Goal: Information Seeking & Learning: Learn about a topic

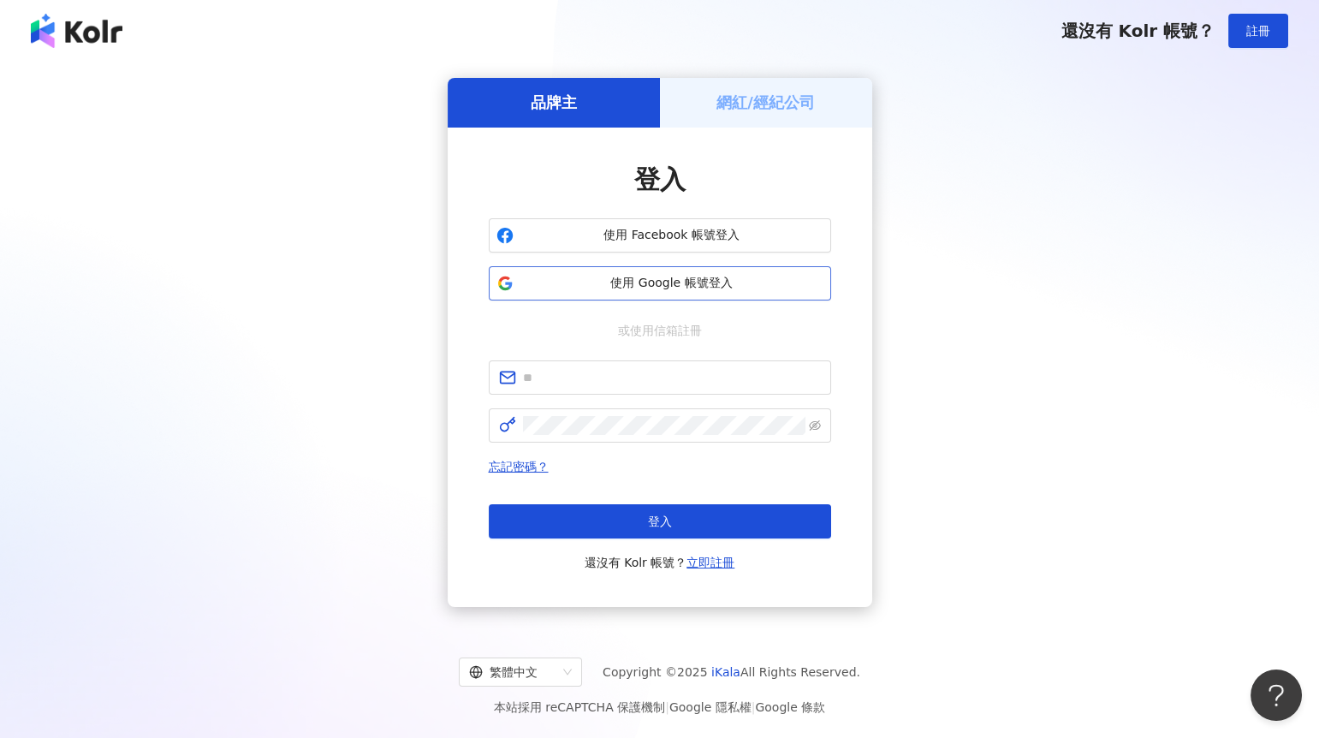
click at [558, 273] on button "使用 Google 帳號登入" at bounding box center [660, 283] width 342 height 34
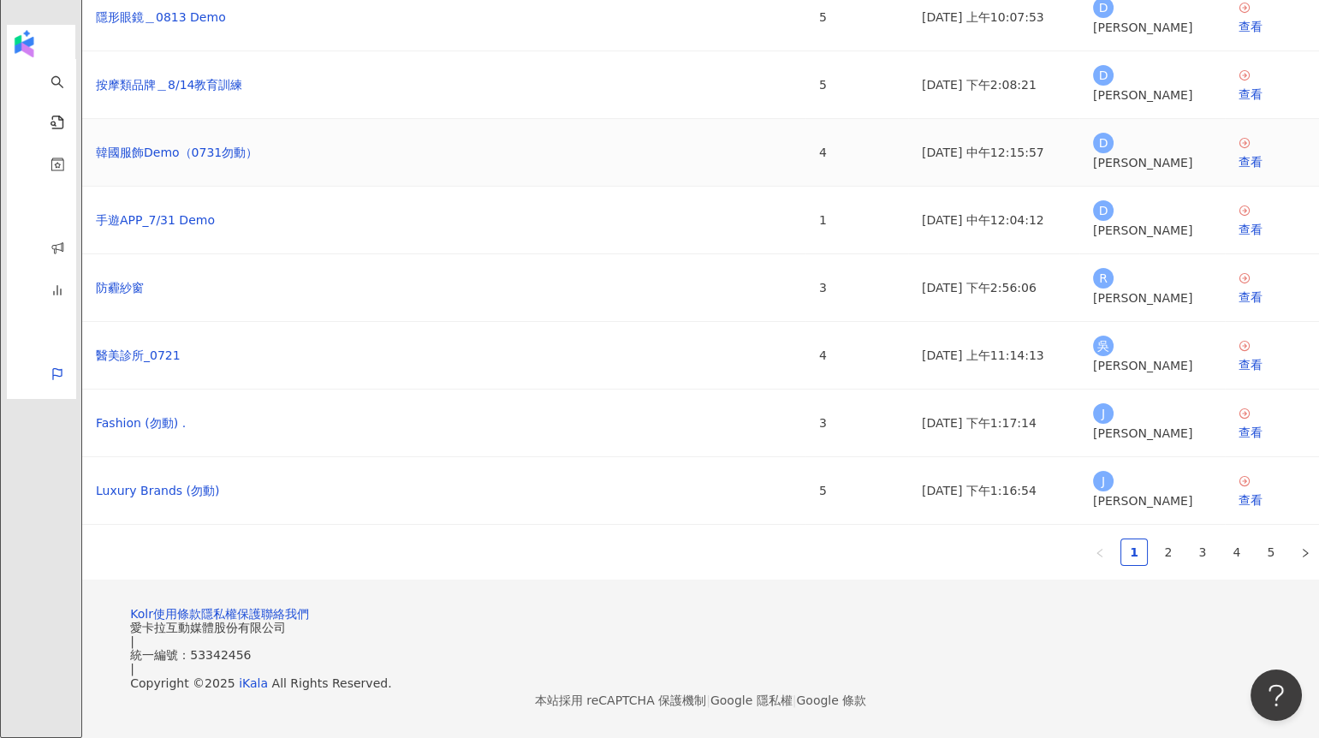
scroll to position [354, 0]
click at [1224, 539] on link "4" at bounding box center [1237, 552] width 26 height 26
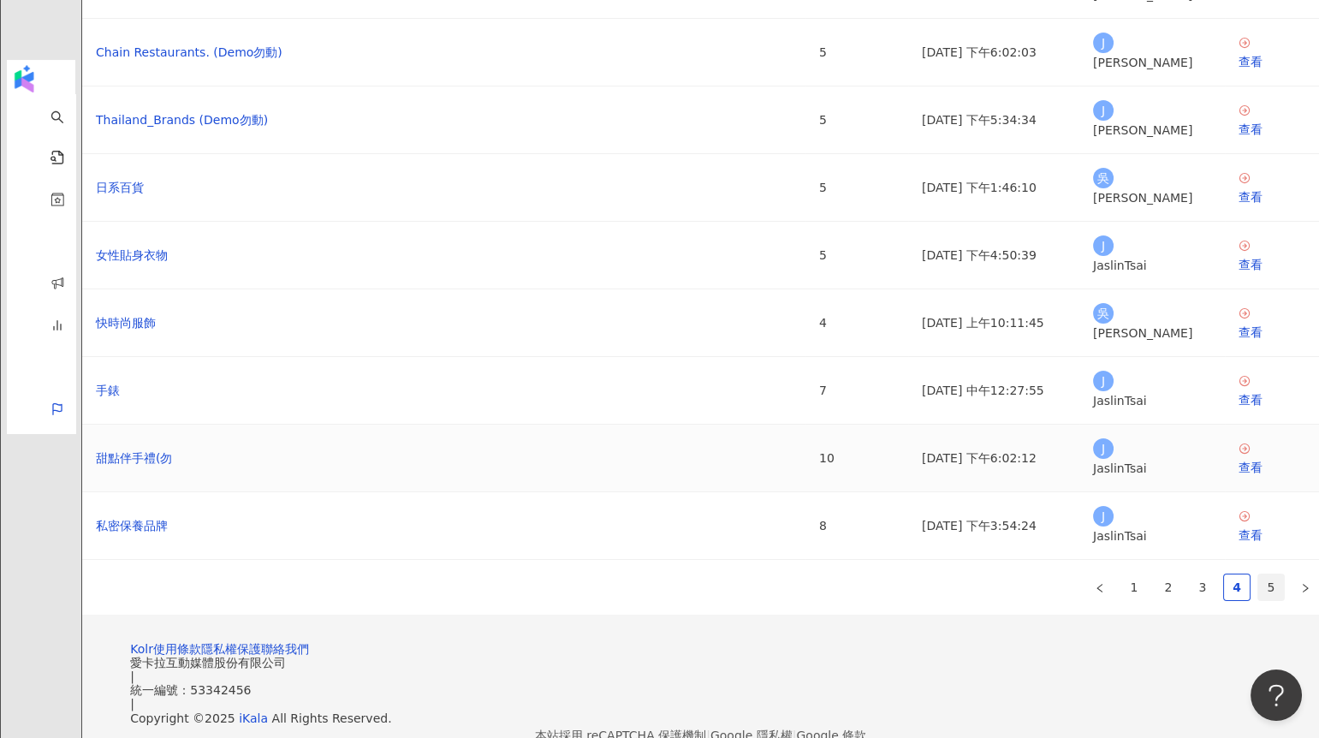
scroll to position [281, 0]
click at [1189, 573] on link "3" at bounding box center [1202, 586] width 26 height 26
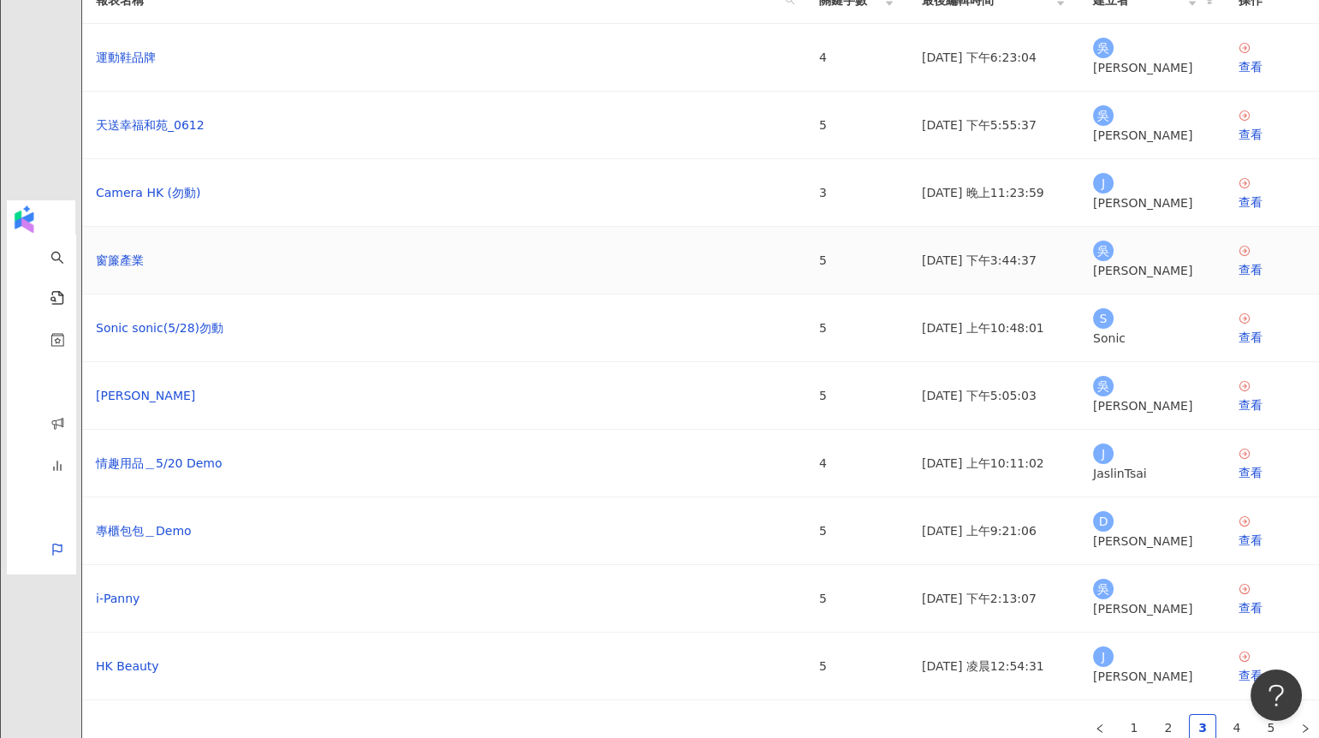
scroll to position [311, 0]
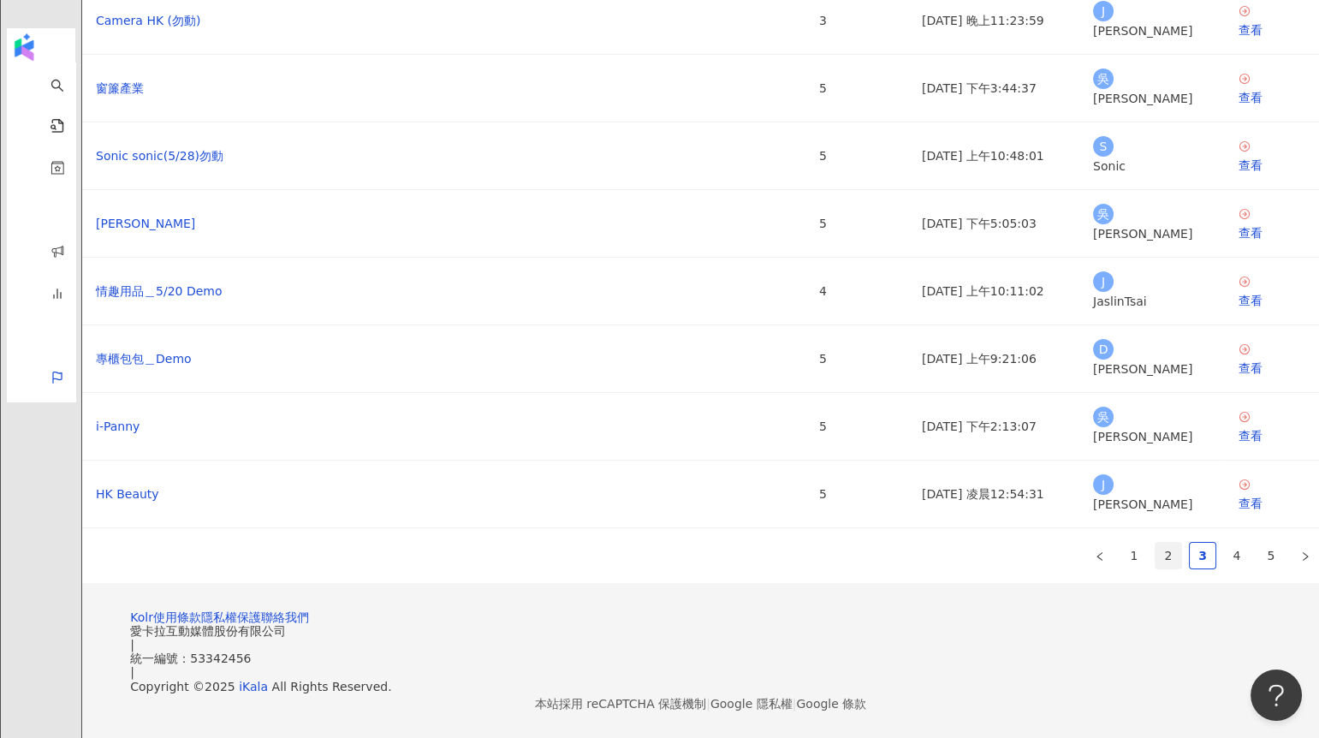
click at [1155, 543] on link "2" at bounding box center [1168, 556] width 26 height 26
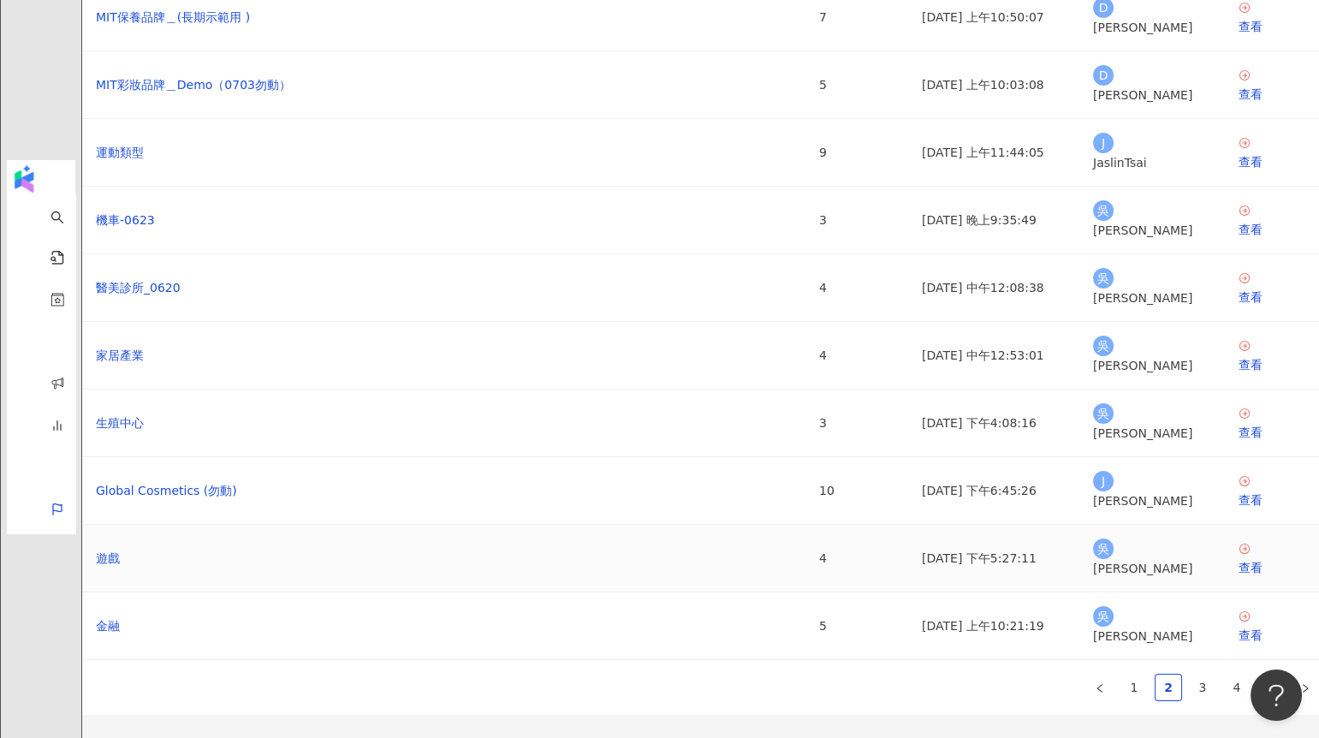
scroll to position [0, 0]
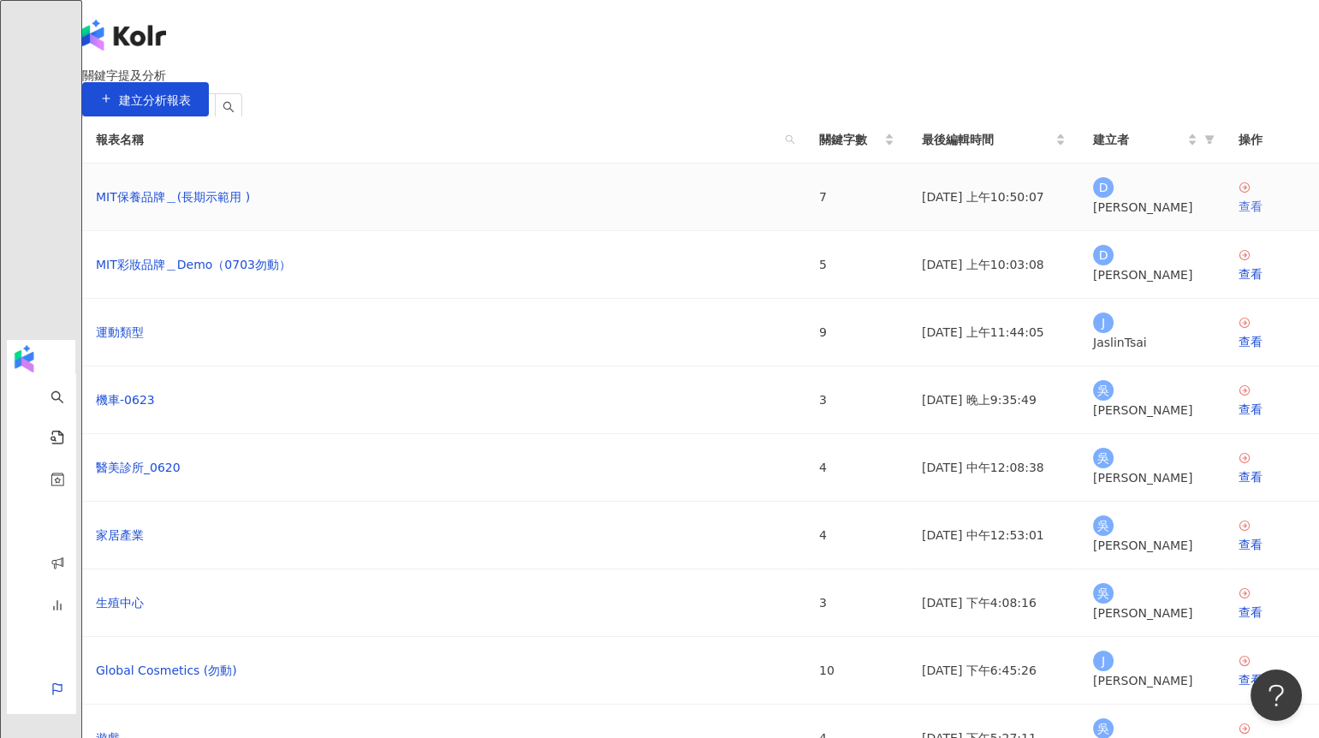
click at [1239, 193] on icon at bounding box center [1244, 187] width 10 height 10
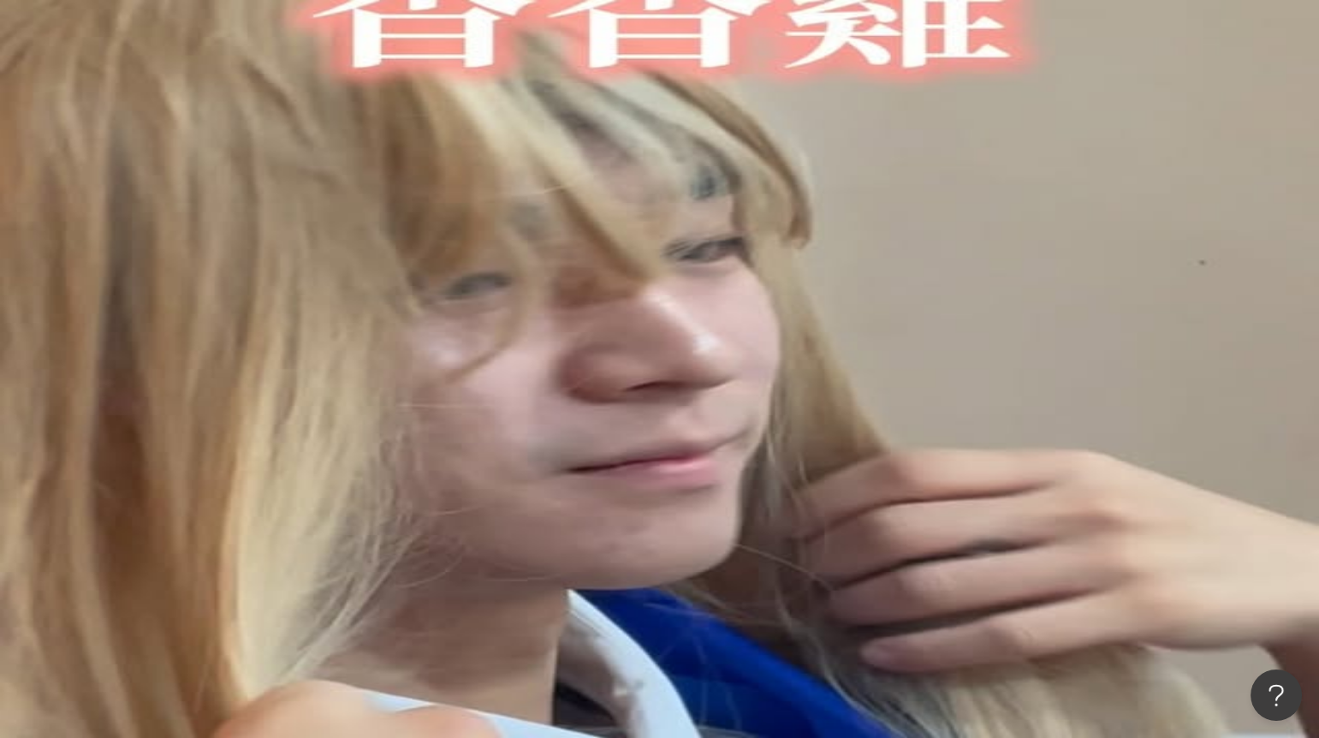
click at [112, 131] on icon "setting" at bounding box center [106, 125] width 12 height 12
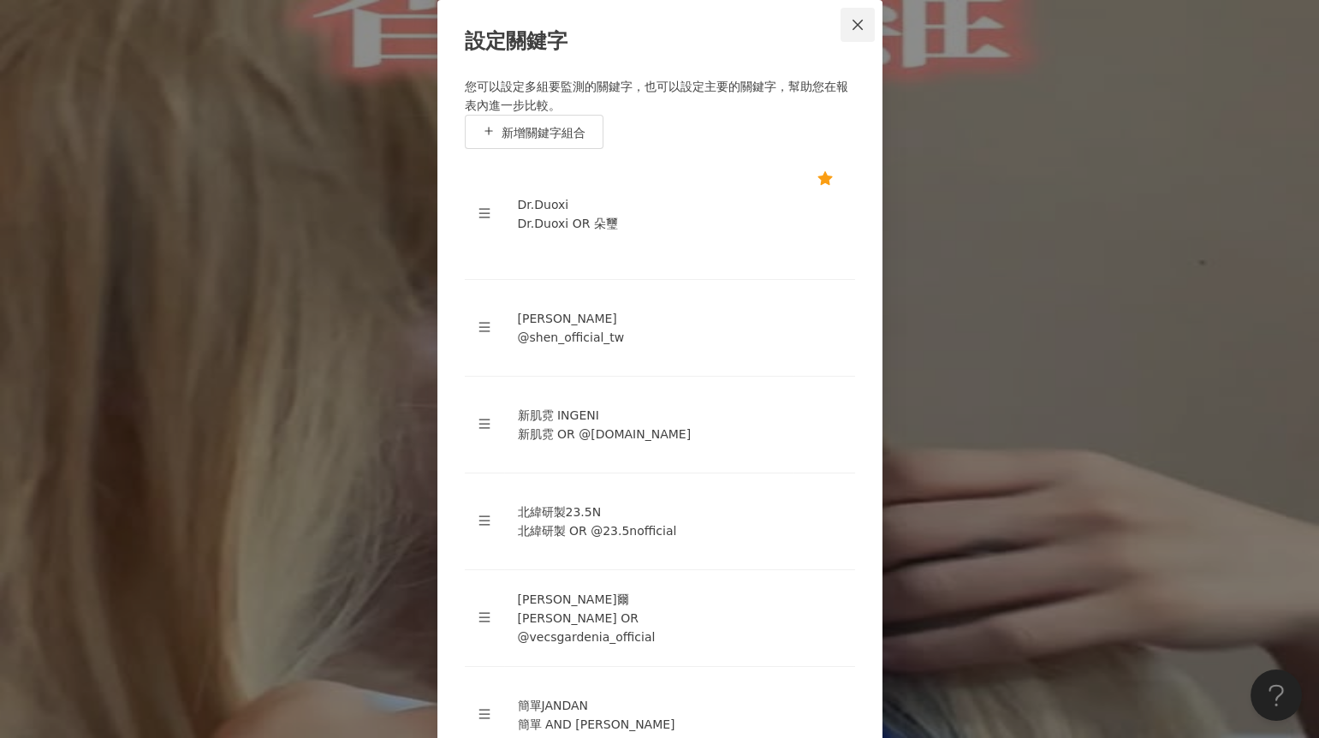
click at [863, 42] on button "Close" at bounding box center [857, 25] width 34 height 34
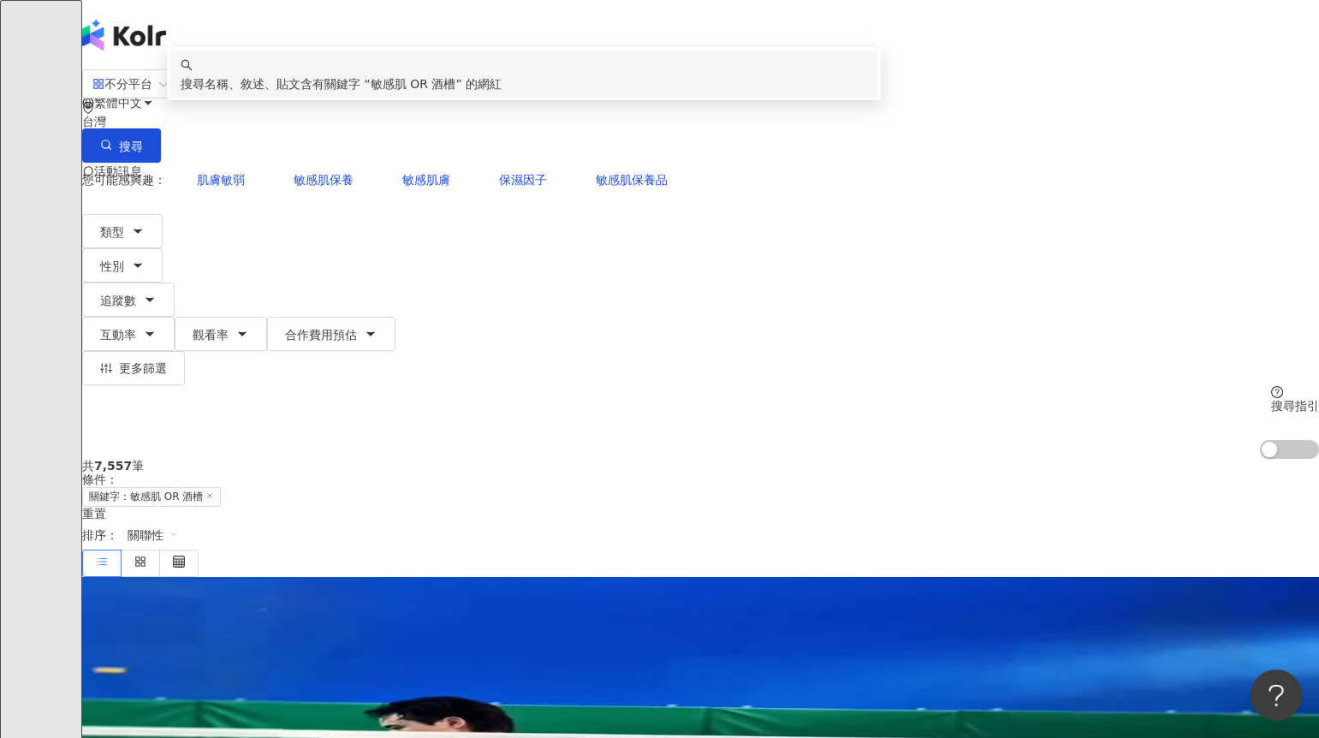
click at [331, 101] on input "*********" at bounding box center [262, 84] width 139 height 33
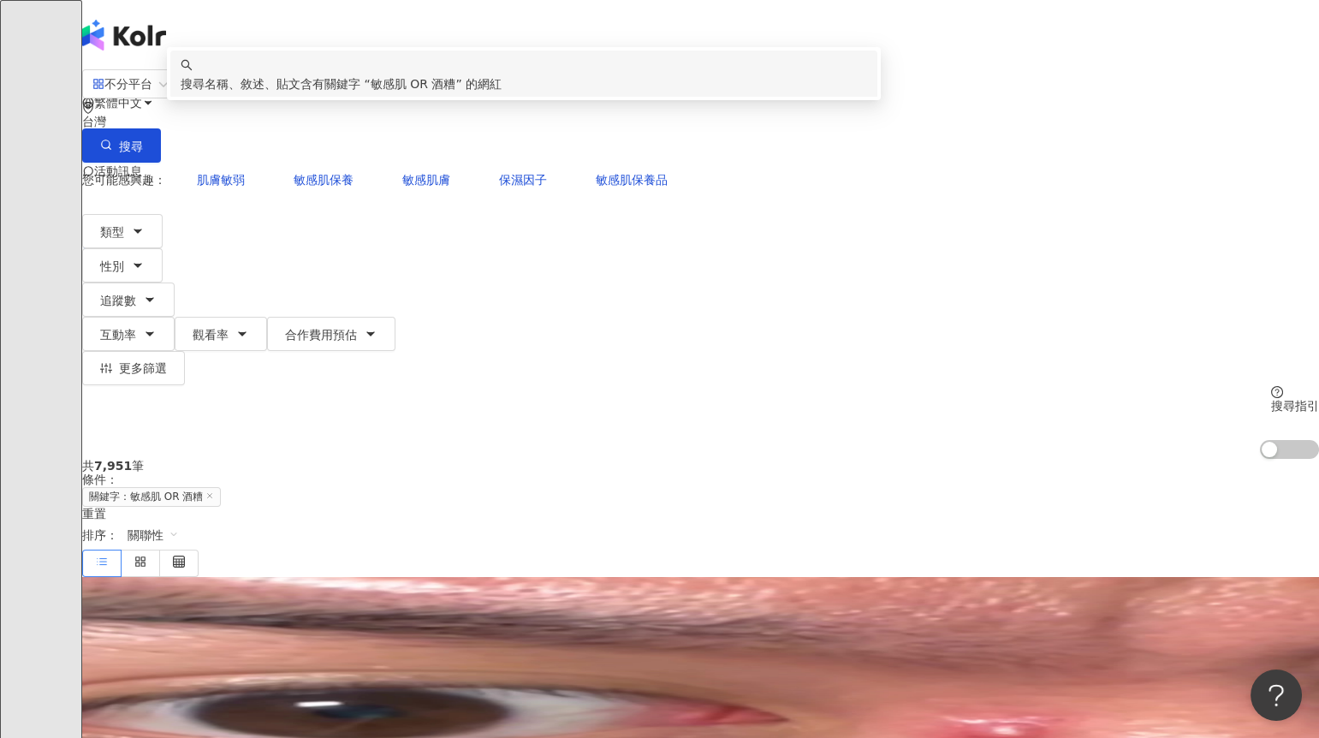
drag, startPoint x: 408, startPoint y: 106, endPoint x: 476, endPoint y: 106, distance: 67.6
click at [331, 101] on input "*********" at bounding box center [262, 84] width 139 height 33
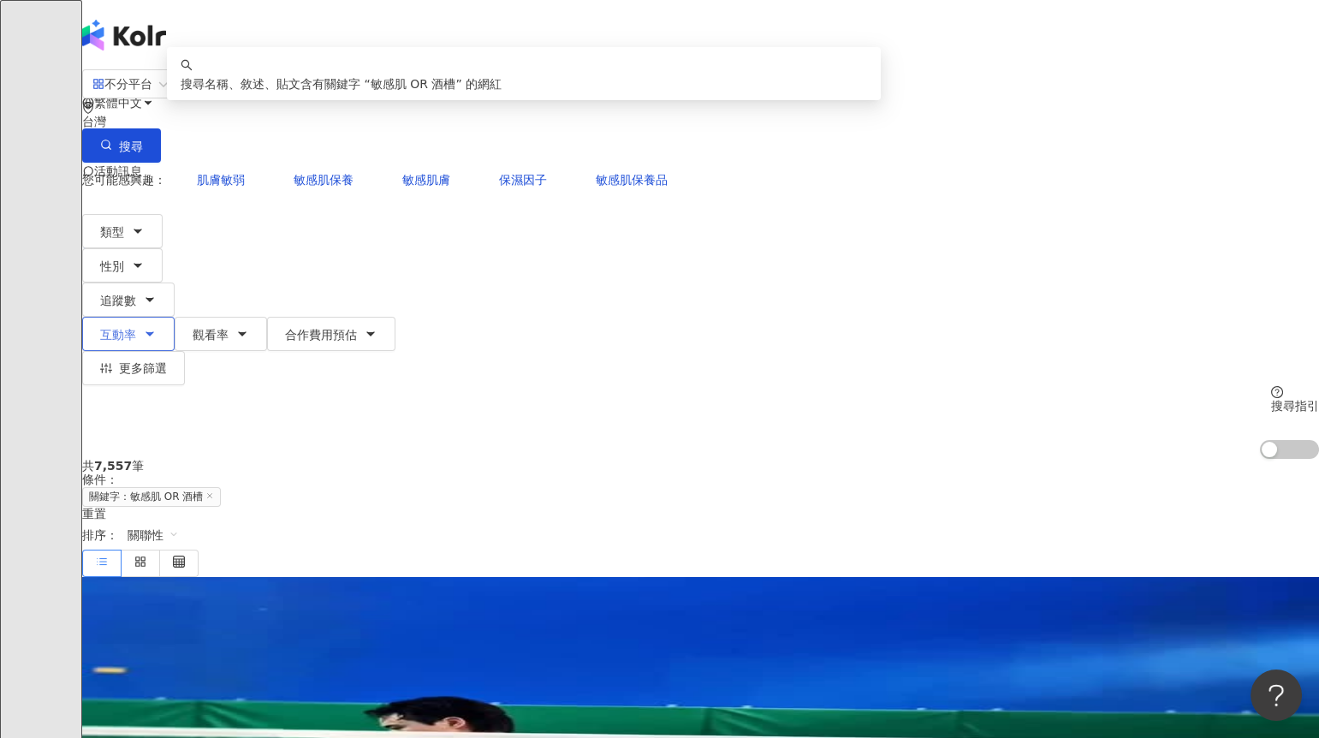
type input "*********"
click at [136, 328] on span "互動率" at bounding box center [118, 335] width 36 height 14
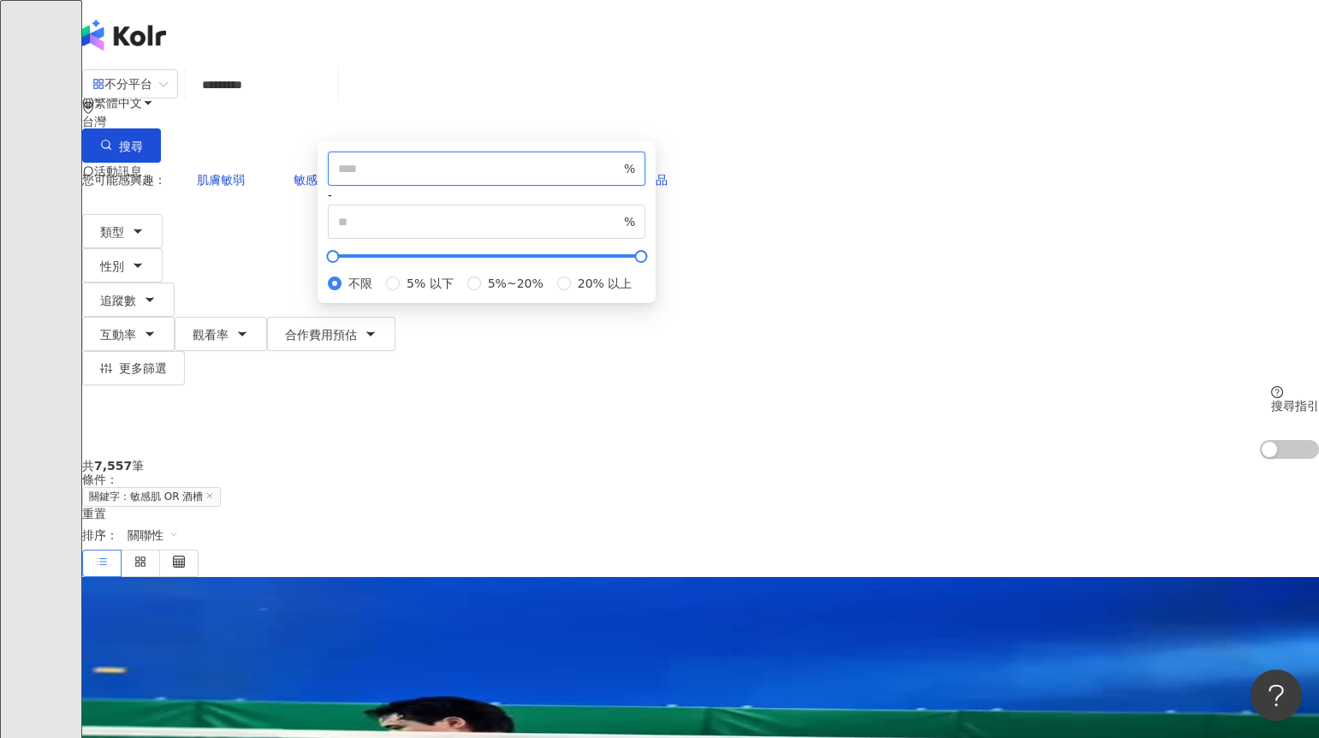
click at [543, 178] on input "number" at bounding box center [479, 168] width 282 height 19
type input "*"
click at [901, 459] on div "共 7,557 筆 條件 ： 關鍵字：敏感肌 OR 酒槽 重置 排序： 關聯性" at bounding box center [700, 517] width 1237 height 117
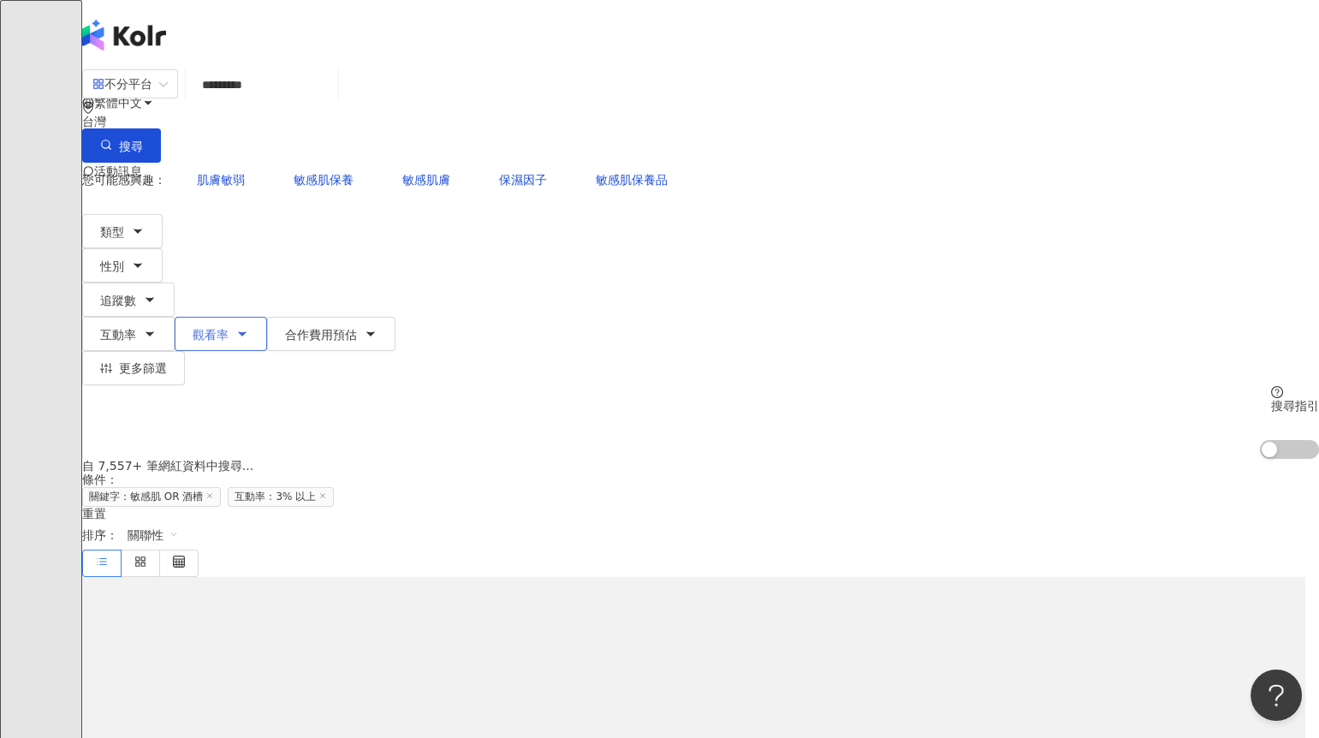
click at [267, 317] on button "觀看率" at bounding box center [221, 334] width 92 height 34
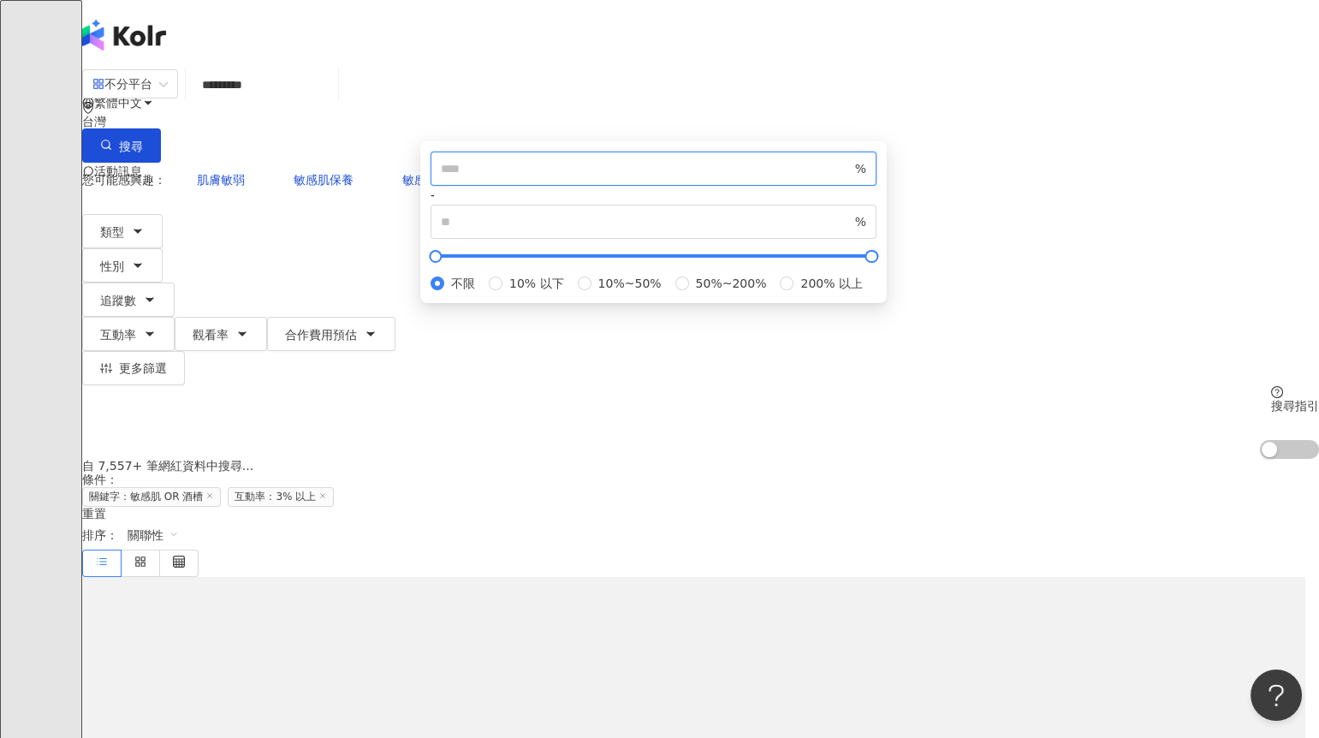
click at [663, 178] on input "number" at bounding box center [646, 168] width 411 height 19
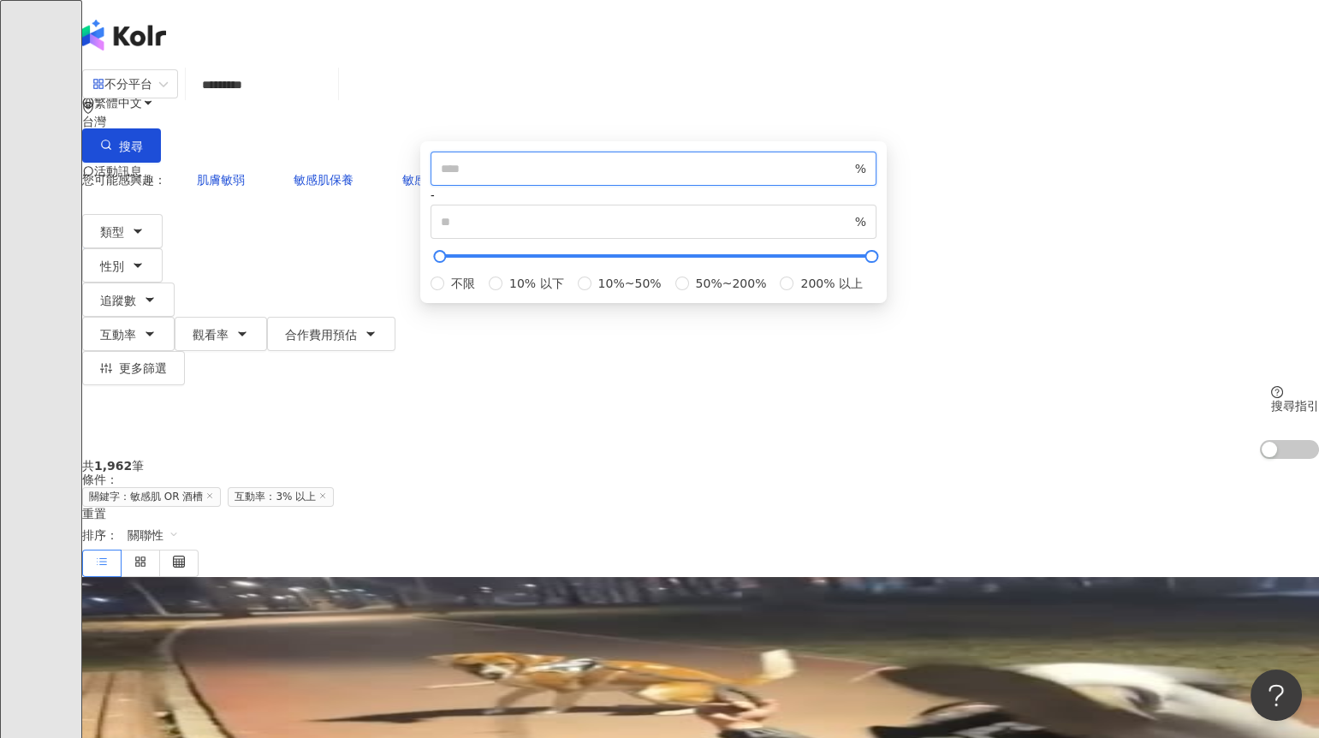
type input "***"
click at [964, 459] on div "共 1,962 筆 條件 ： 關鍵字：敏感肌 OR 酒槽 互動率：3% 以上 重置 排序： 關聯性" at bounding box center [700, 517] width 1237 height 117
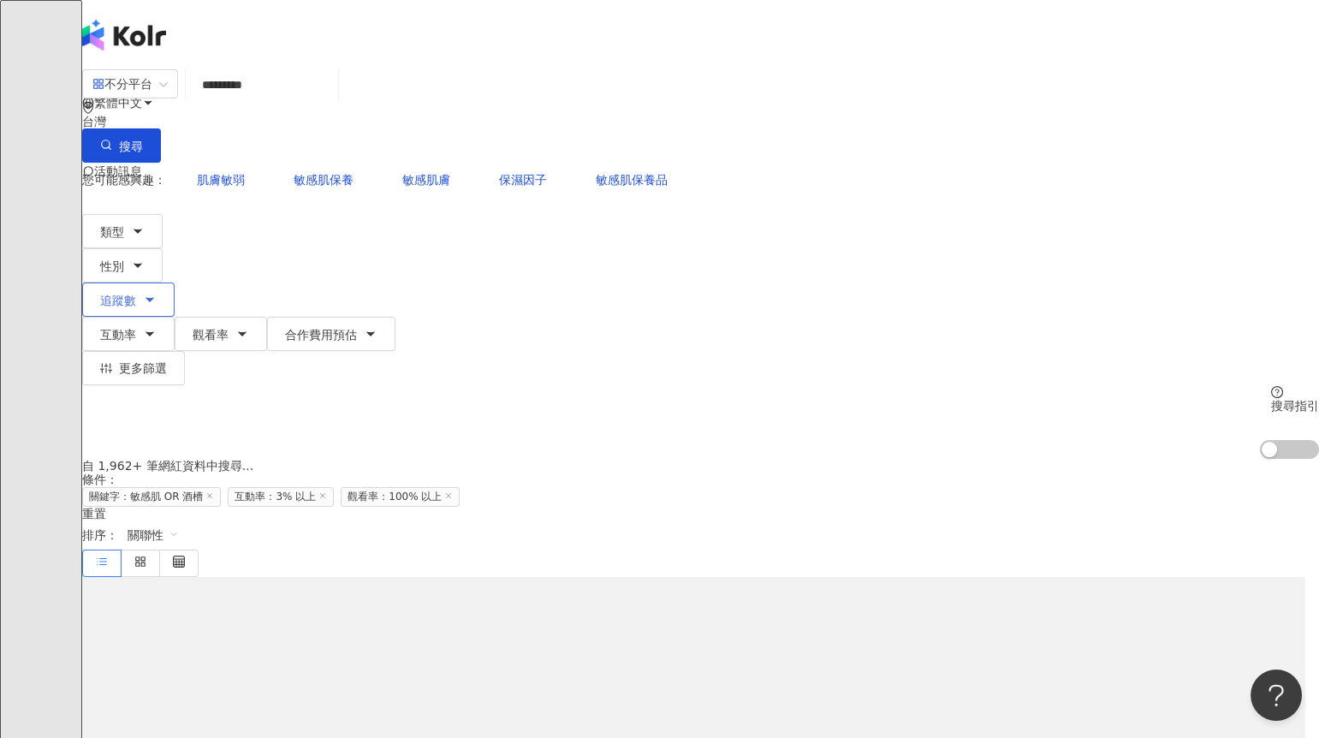
click at [175, 282] on button "追蹤數" at bounding box center [128, 299] width 92 height 34
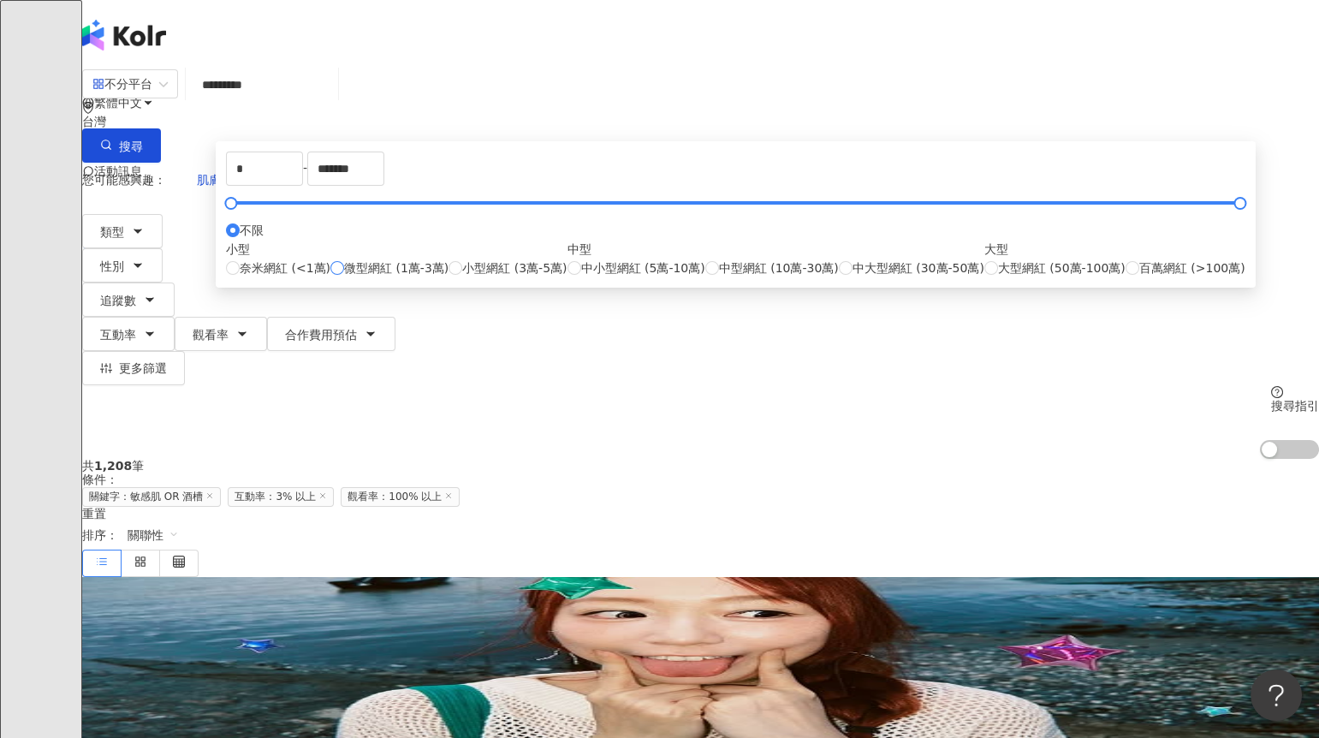
click at [431, 277] on span "微型網紅 (1萬-3萬)" at bounding box center [396, 267] width 104 height 19
type input "*****"
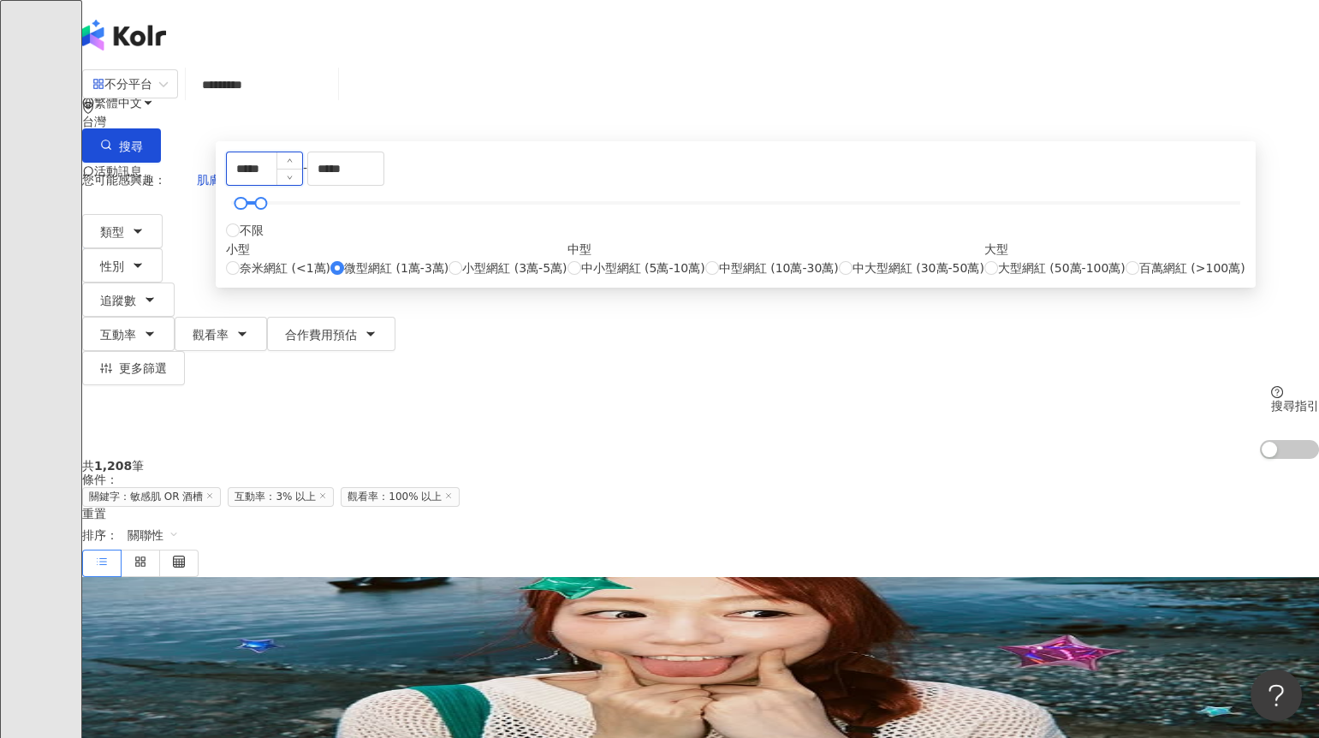
click at [302, 185] on input "*****" at bounding box center [264, 168] width 75 height 33
type input "****"
click at [878, 459] on div "共 1,208 筆 條件 ： 關鍵字：敏感肌 OR 酒槽 互動率：3% 以上 觀看率：100% 以上 重置 排序： 關聯性" at bounding box center [700, 517] width 1237 height 117
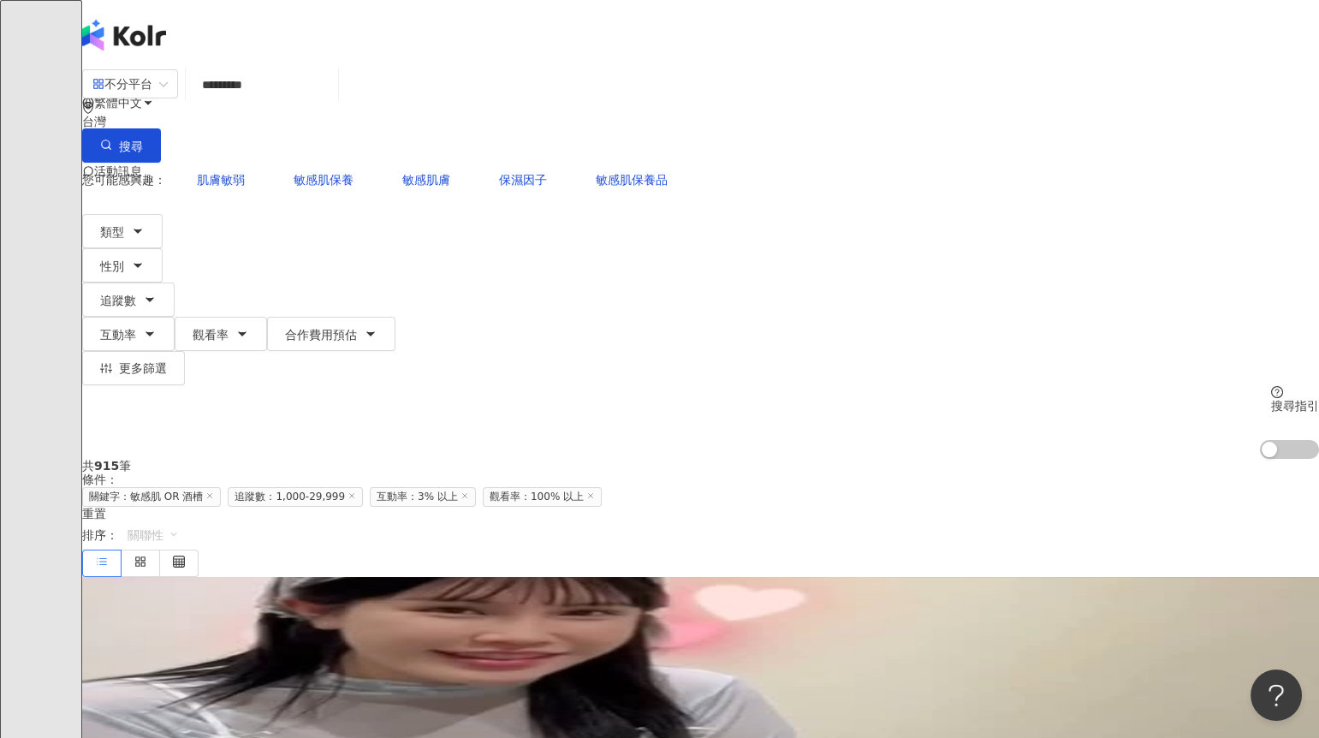
click at [188, 520] on div "關聯性" at bounding box center [153, 534] width 70 height 29
click at [1105, 451] on div "關鍵字" at bounding box center [1101, 442] width 43 height 19
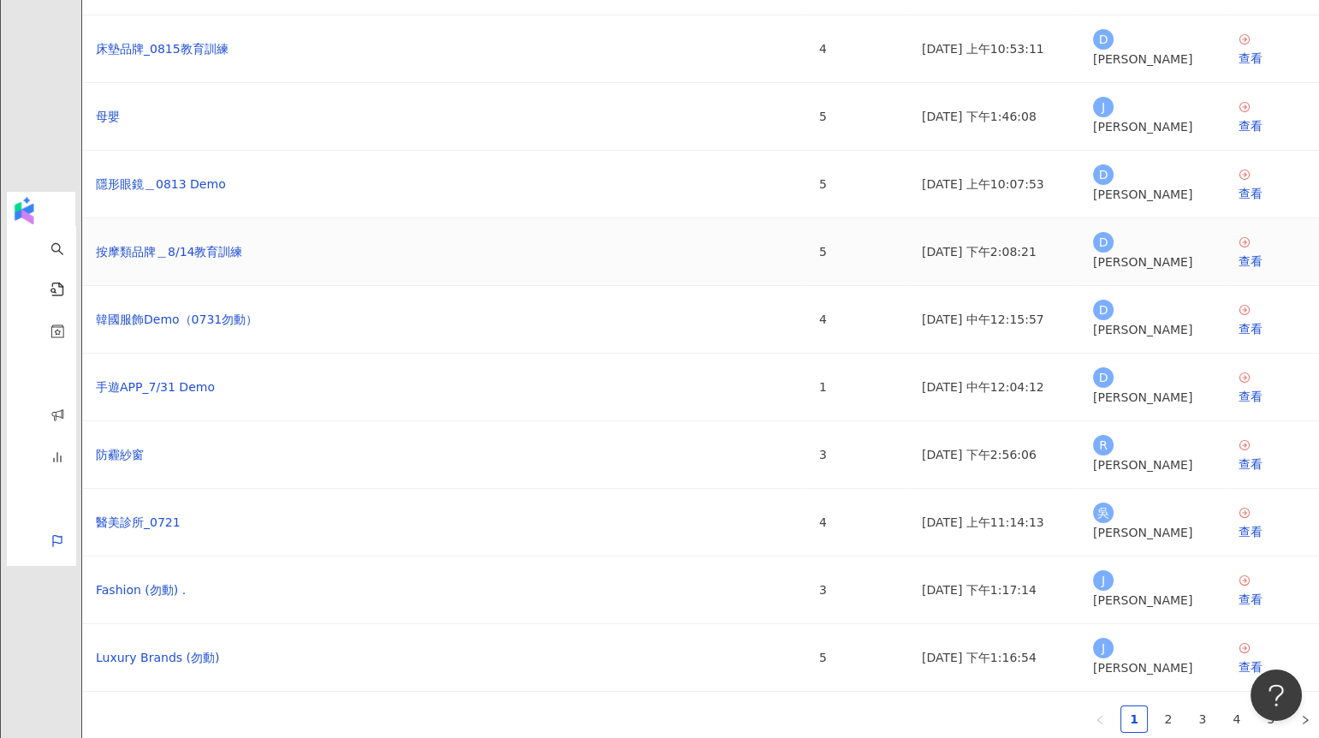
scroll to position [354, 0]
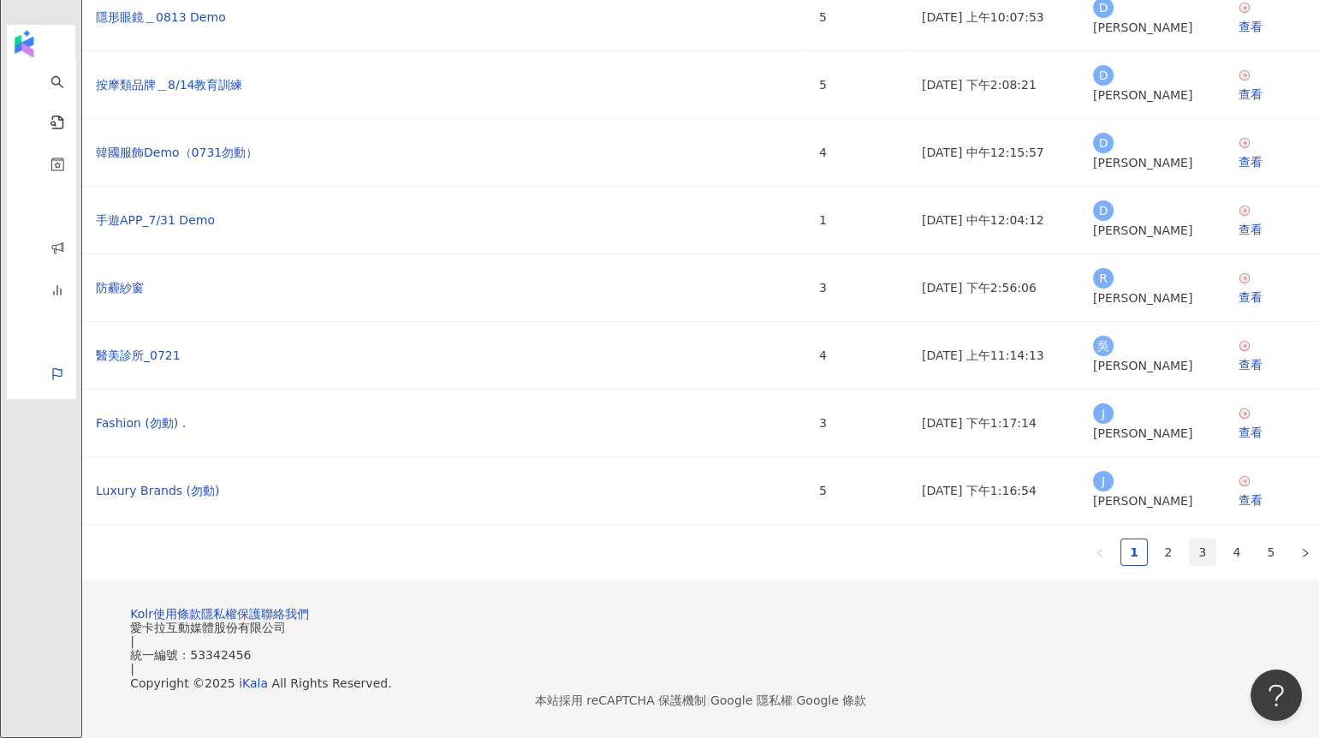
click at [1189, 539] on link "3" at bounding box center [1202, 552] width 26 height 26
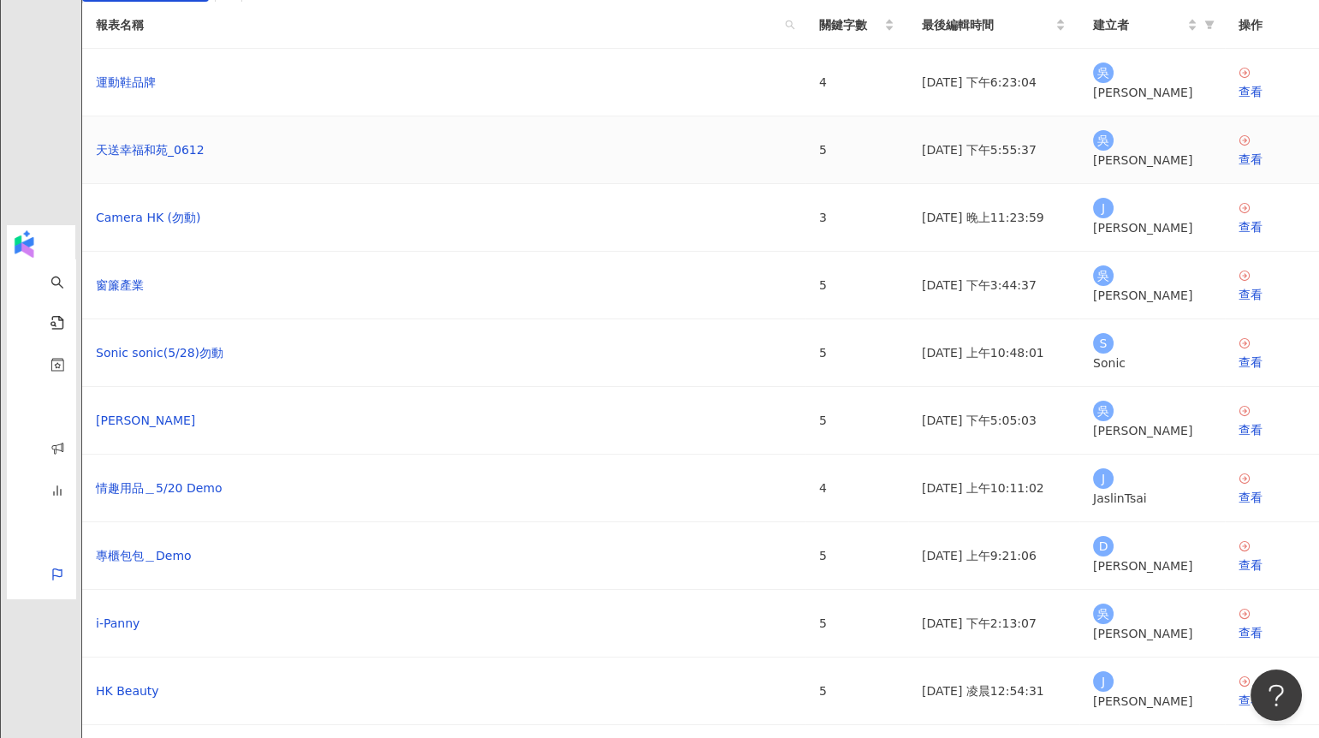
scroll to position [341, 0]
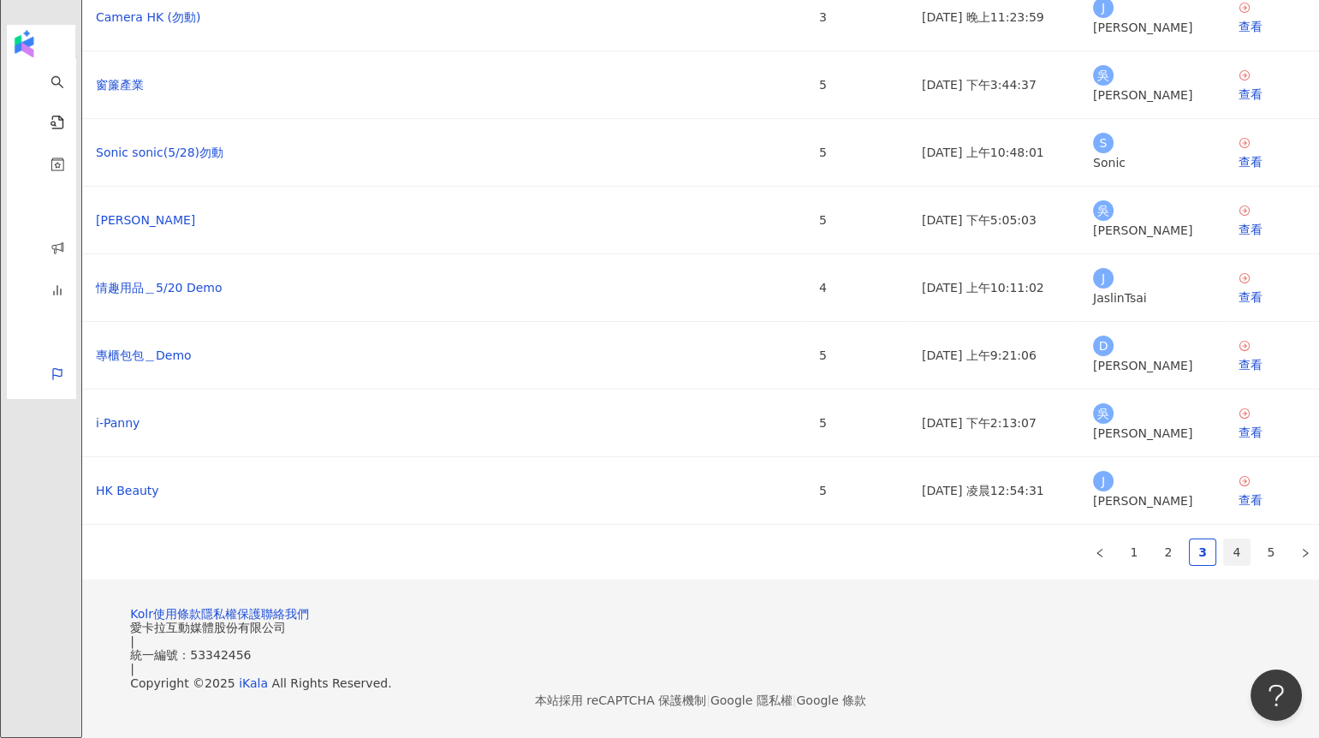
click at [1224, 539] on link "4" at bounding box center [1237, 552] width 26 height 26
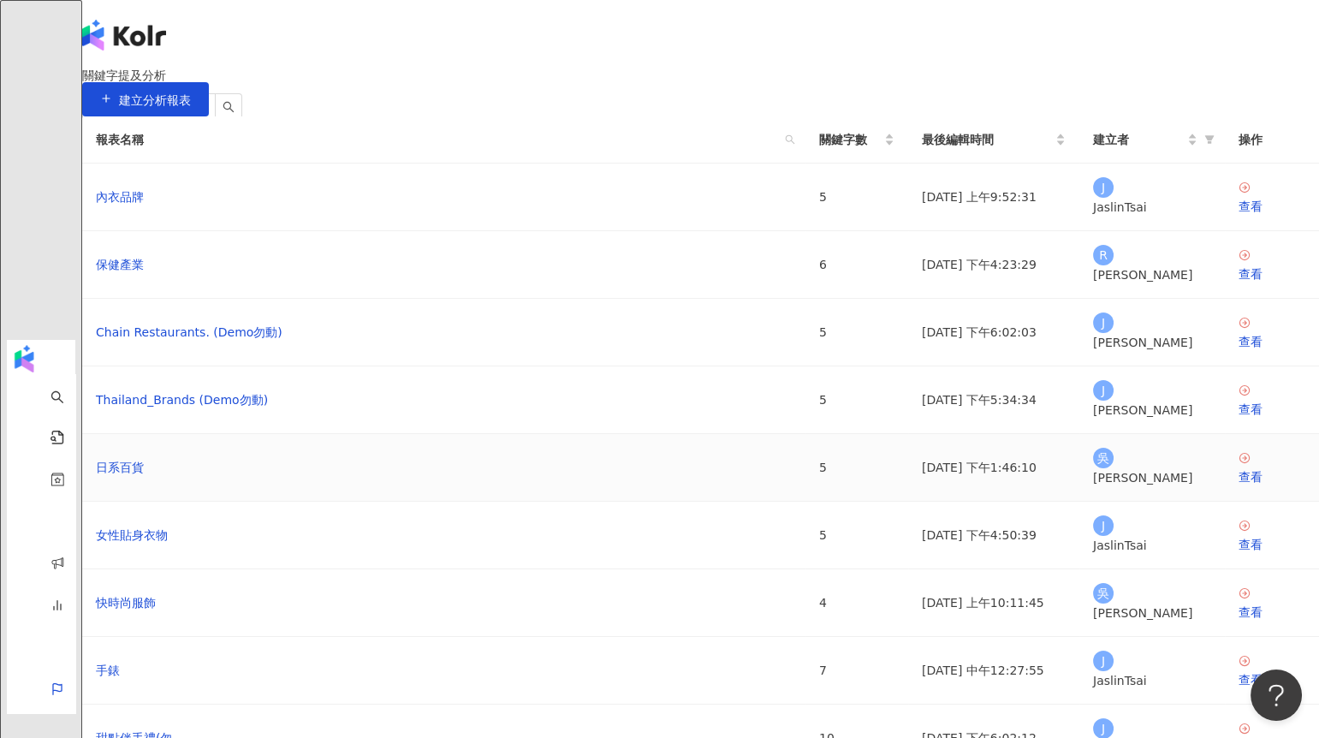
scroll to position [354, 0]
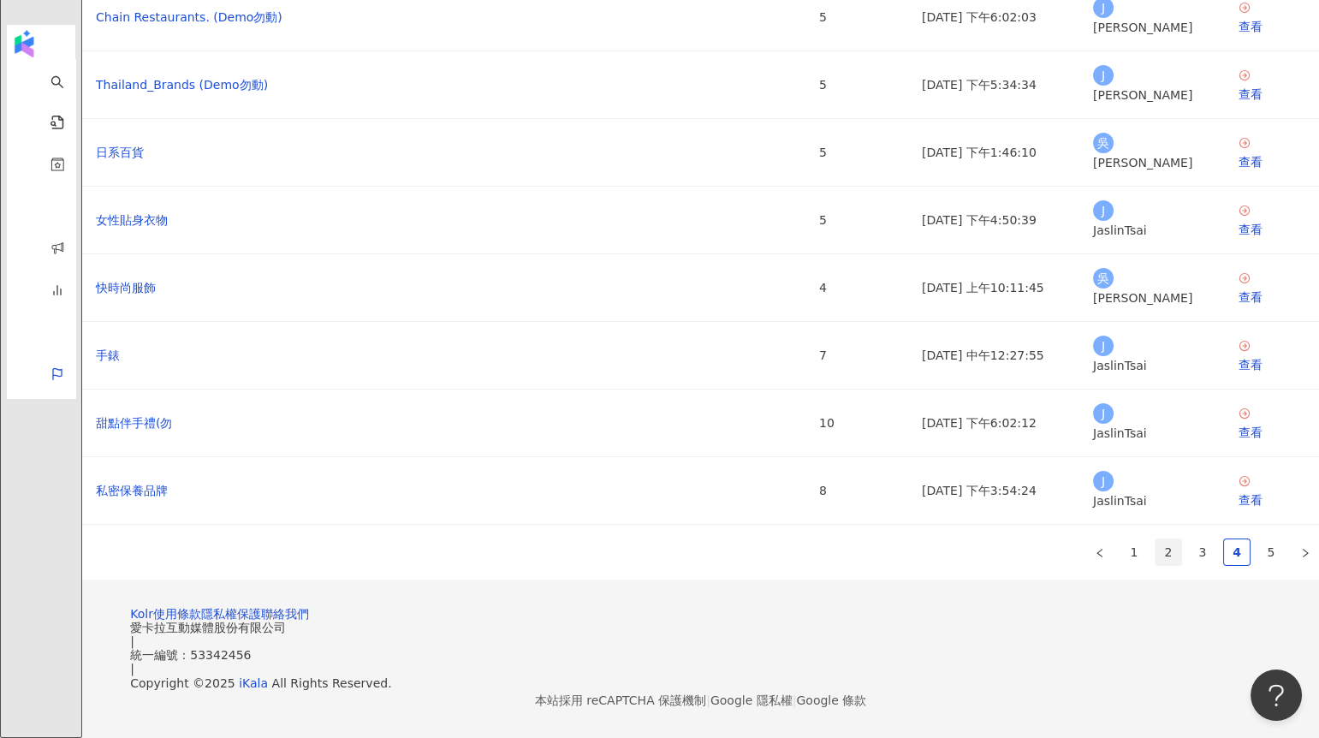
click at [1155, 539] on link "2" at bounding box center [1168, 552] width 26 height 26
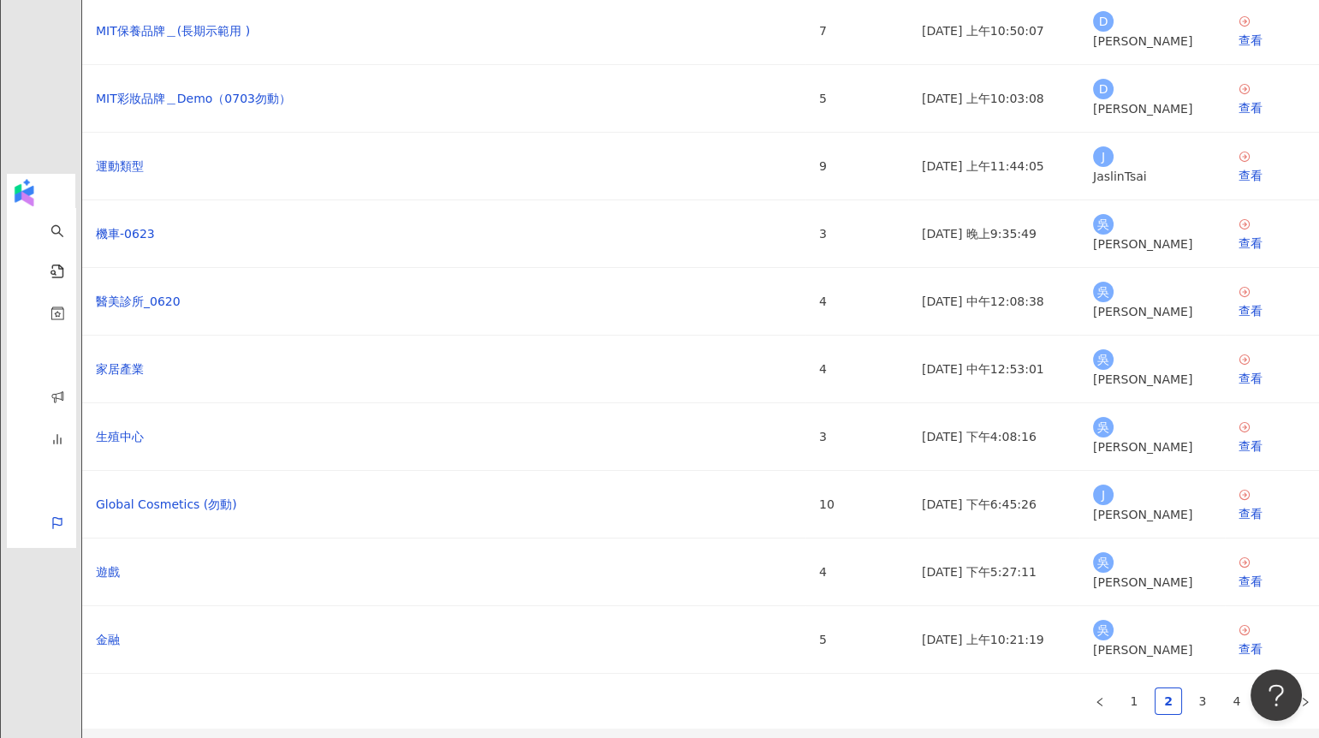
scroll to position [0, 0]
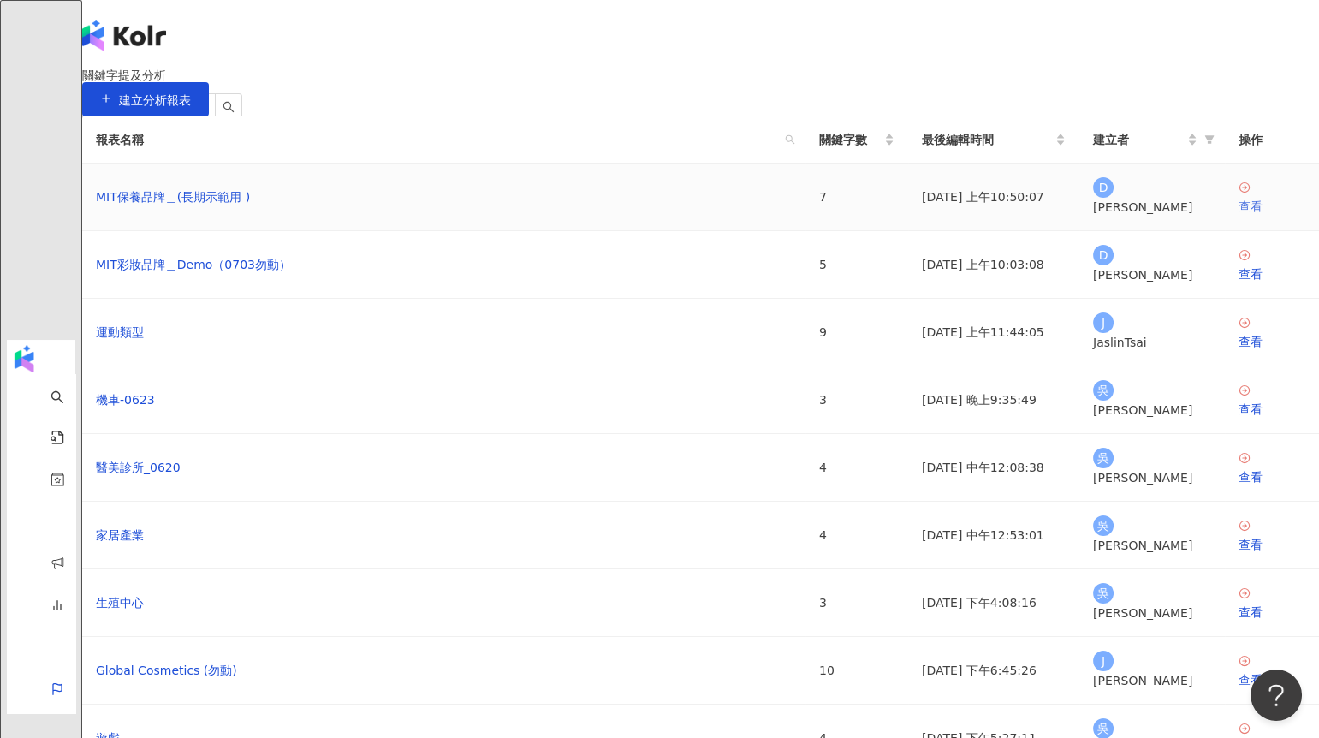
click at [1239, 193] on icon at bounding box center [1244, 187] width 10 height 10
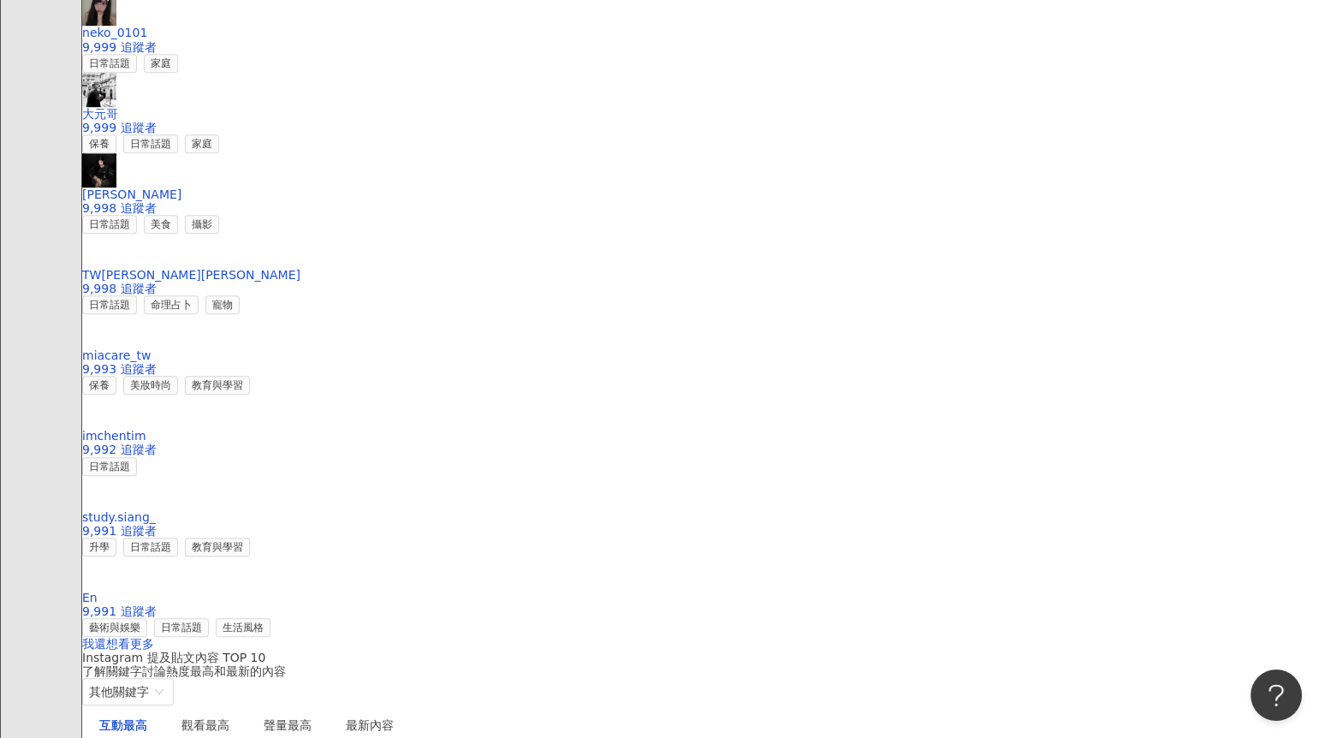
scroll to position [2541, 0]
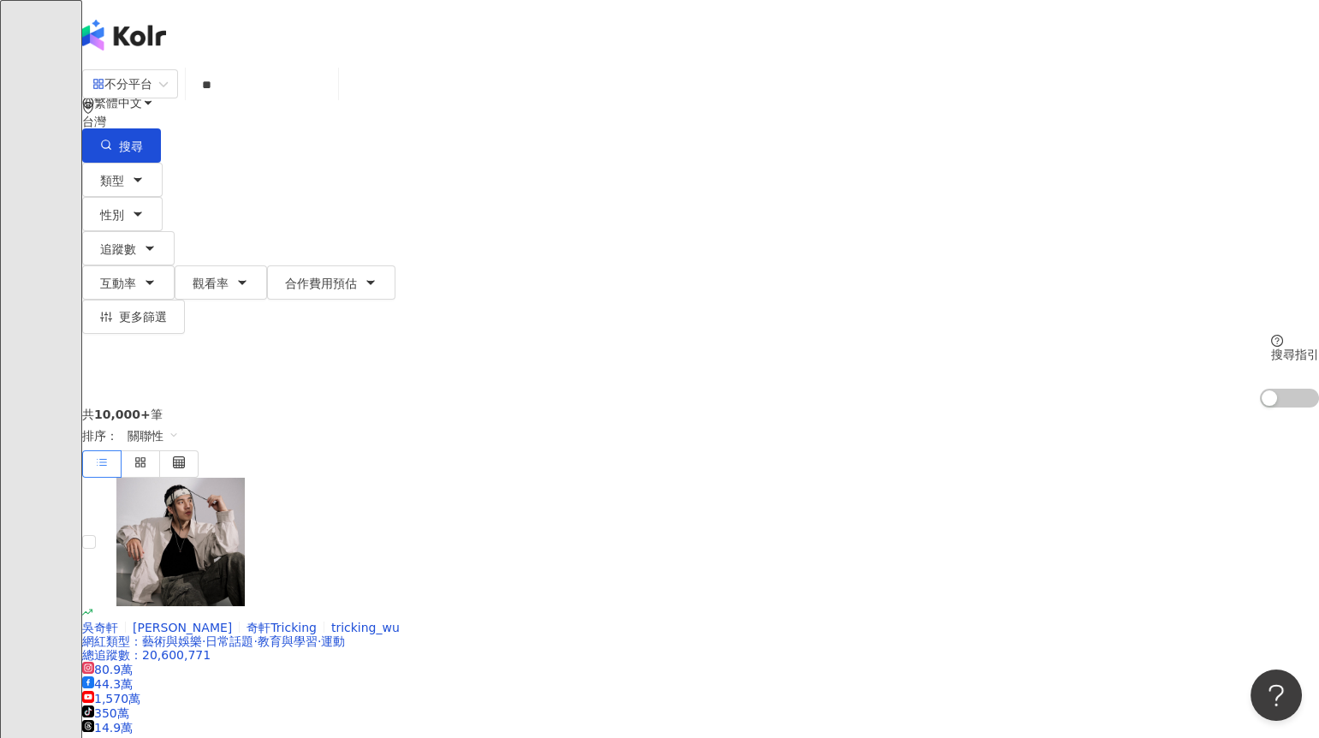
type input "*"
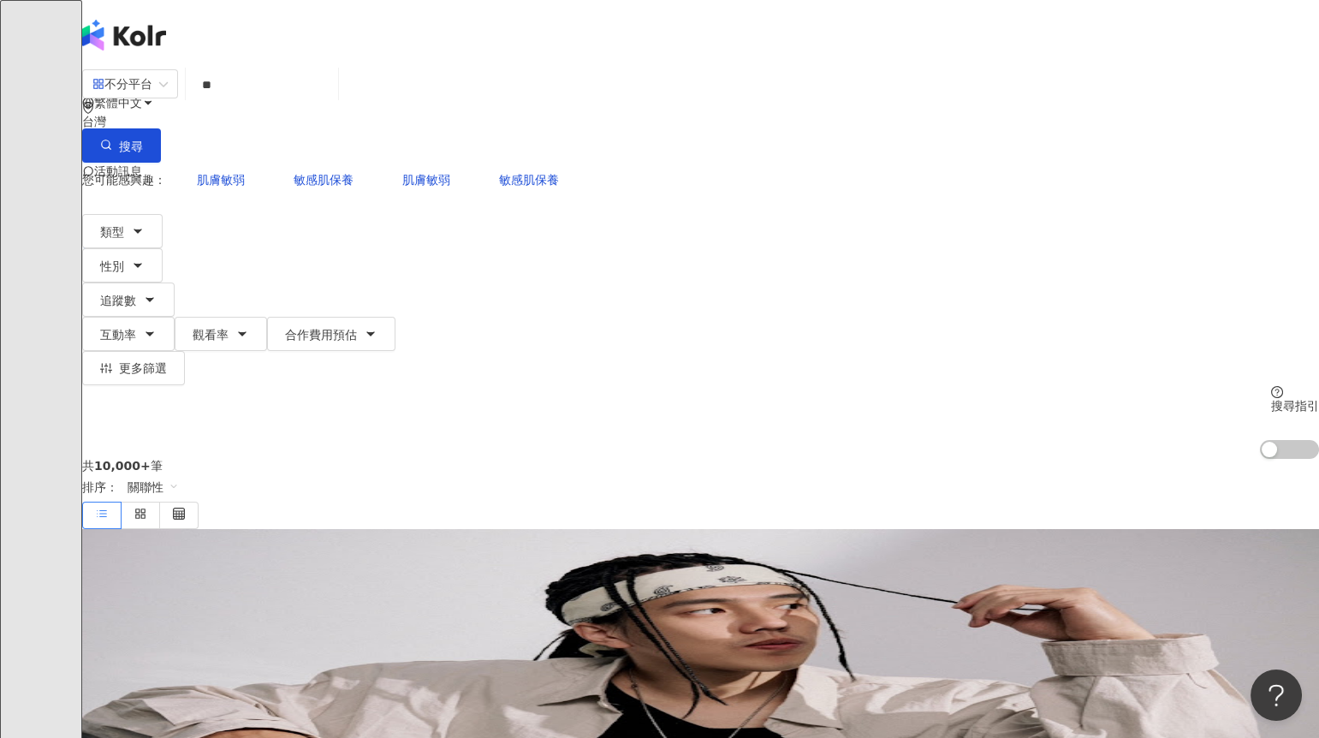
type input "*"
type input "*********"
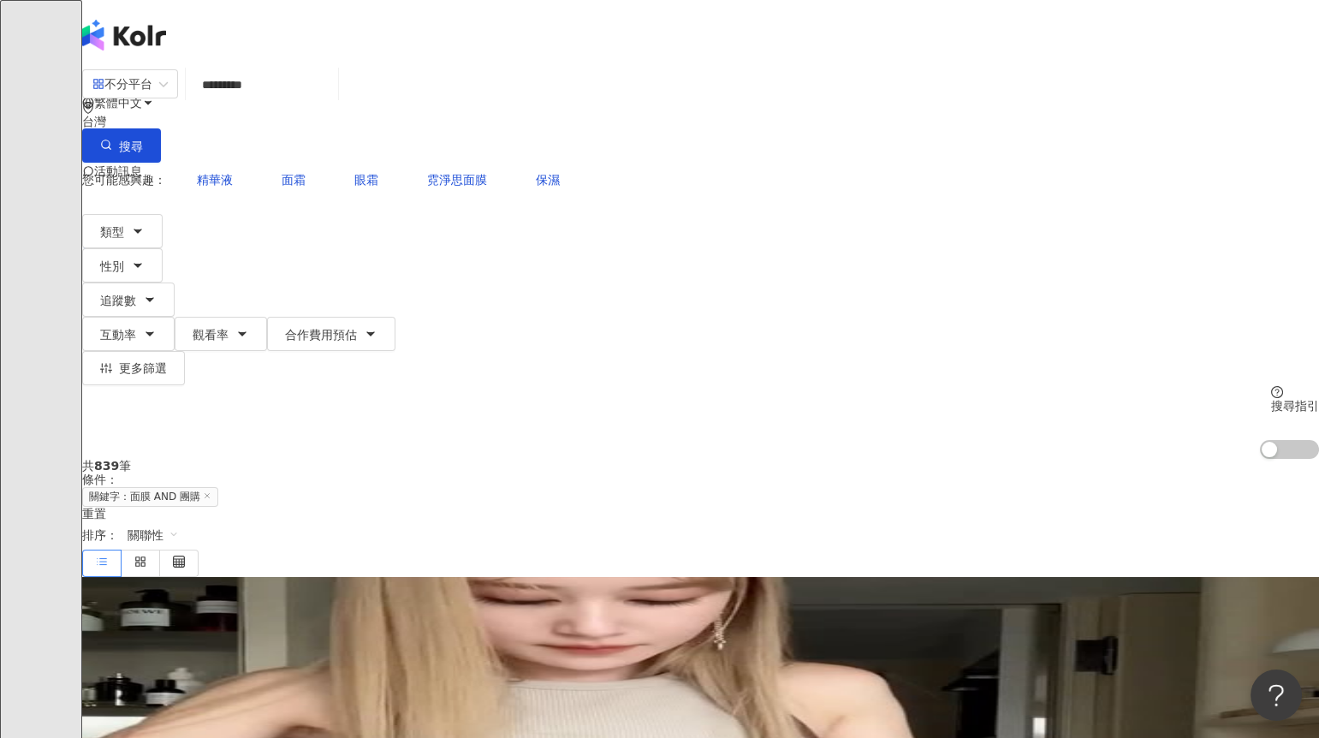
click at [96, 632] on label at bounding box center [89, 641] width 14 height 19
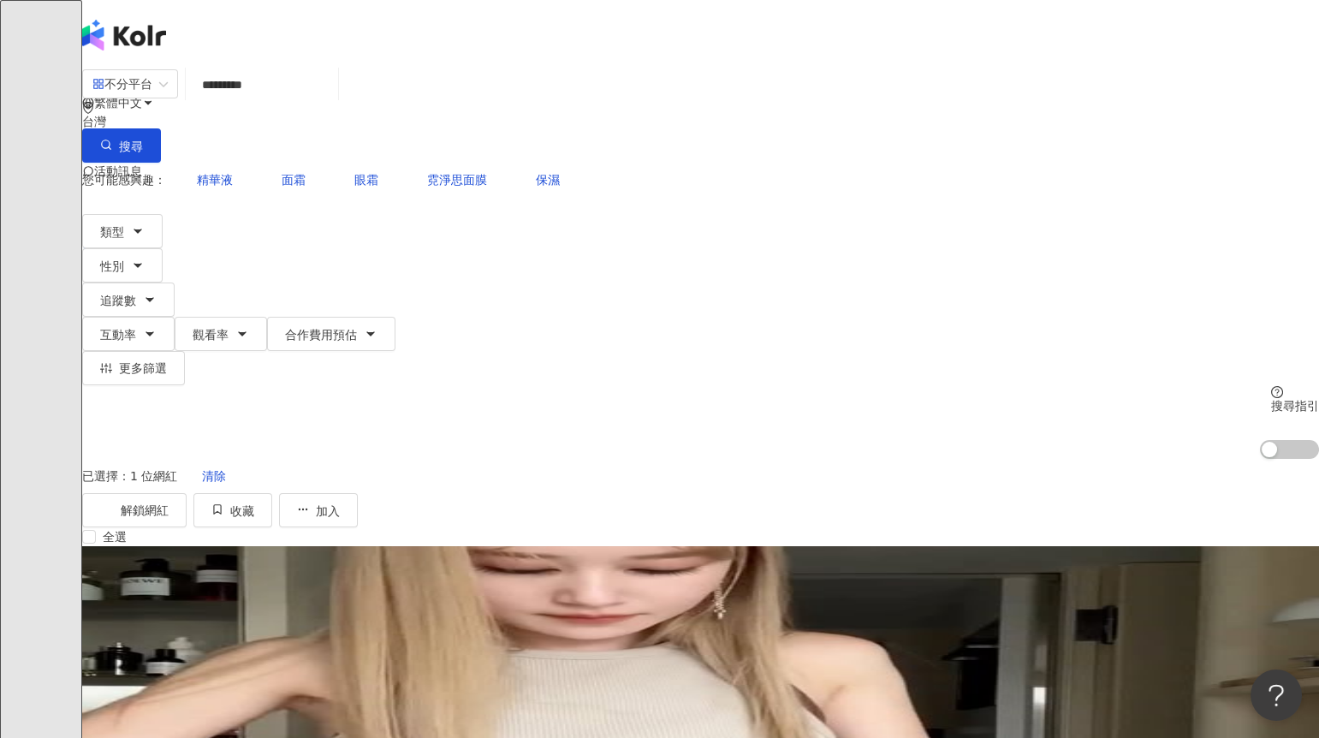
click at [203, 546] on div at bounding box center [700, 610] width 1237 height 128
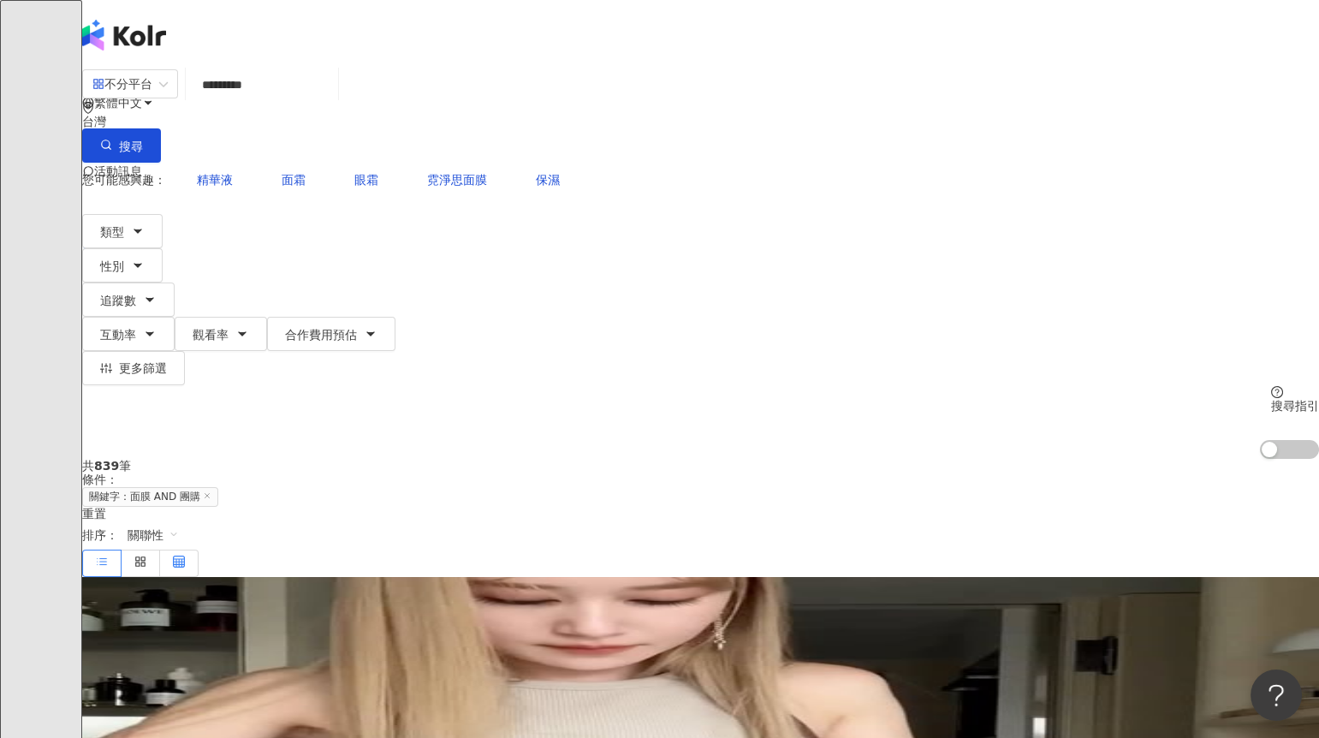
click at [199, 549] on label at bounding box center [179, 562] width 39 height 27
